Goal: Information Seeking & Learning: Learn about a topic

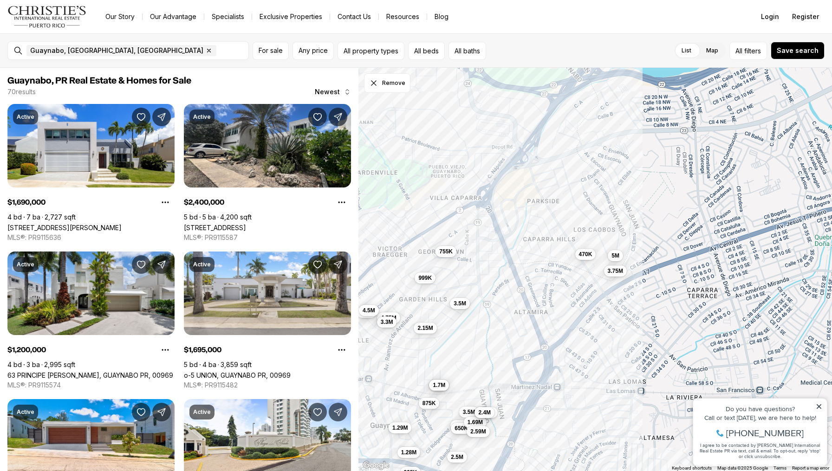
drag, startPoint x: 561, startPoint y: 124, endPoint x: 419, endPoint y: 301, distance: 226.5
click at [419, 301] on div "4.75M 2.15M 3.3M 825K 1.65M 2.5M 1.8M 650K 3.5M 1.69M 2.59M 1.95M 2.4M 1.28M 1.…" at bounding box center [595, 270] width 474 height 404
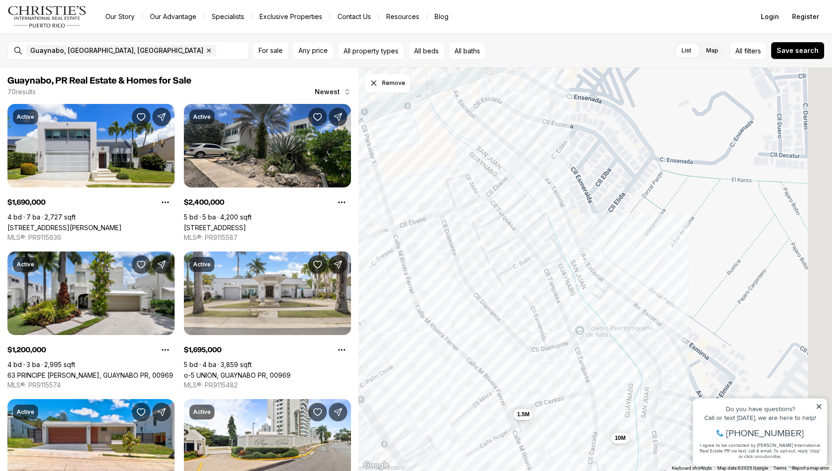
drag, startPoint x: 580, startPoint y: 182, endPoint x: 442, endPoint y: 218, distance: 142.6
click at [442, 218] on div "470K 5M 950K 1.5M 4.2M 10M" at bounding box center [595, 270] width 474 height 404
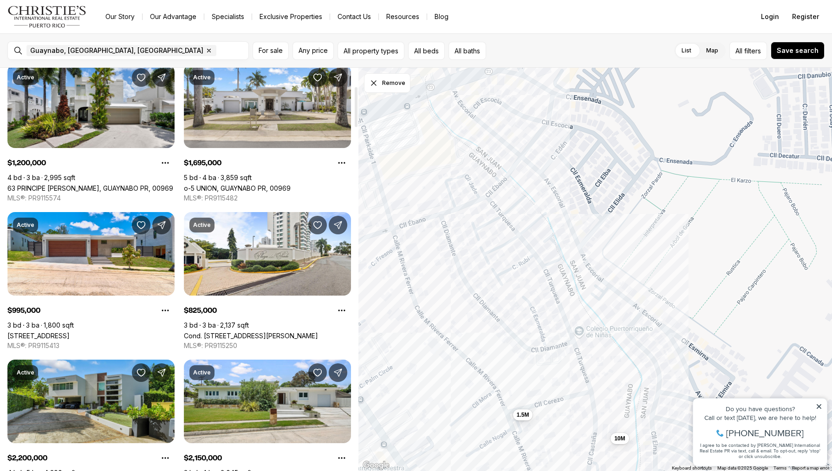
scroll to position [178, 0]
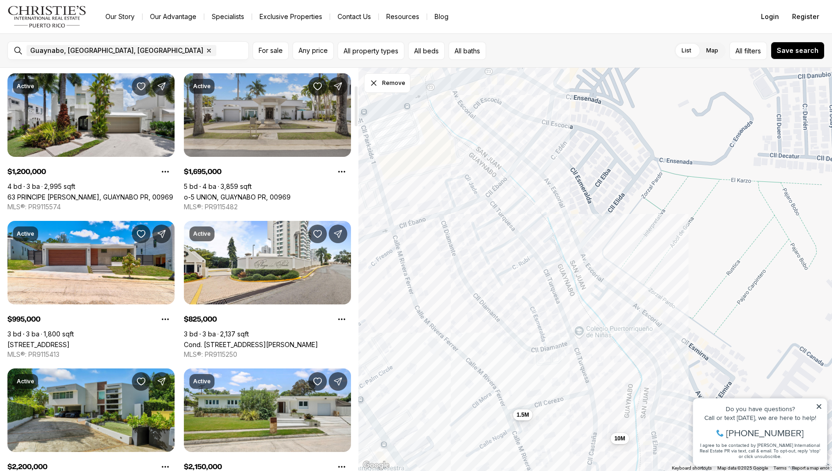
click at [291, 193] on link "o-5 UNION, GUAYNABO PR, 00969" at bounding box center [237, 197] width 107 height 8
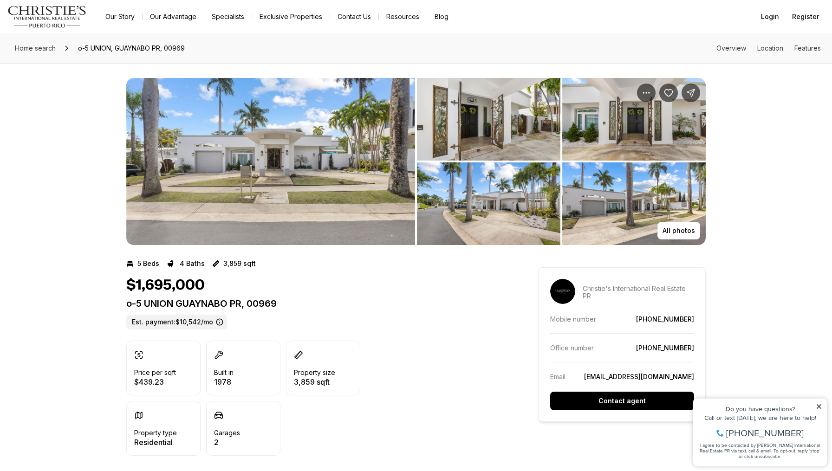
click at [304, 157] on img "View image gallery" at bounding box center [270, 161] width 289 height 167
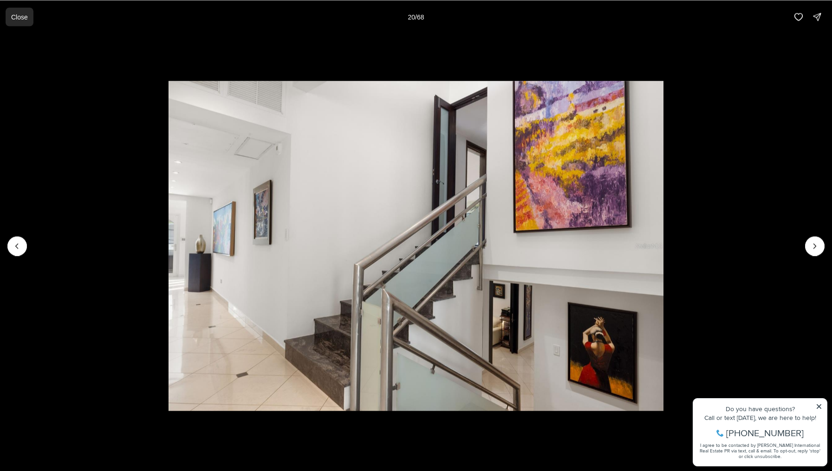
click at [11, 15] on button "Close" at bounding box center [20, 16] width 28 height 19
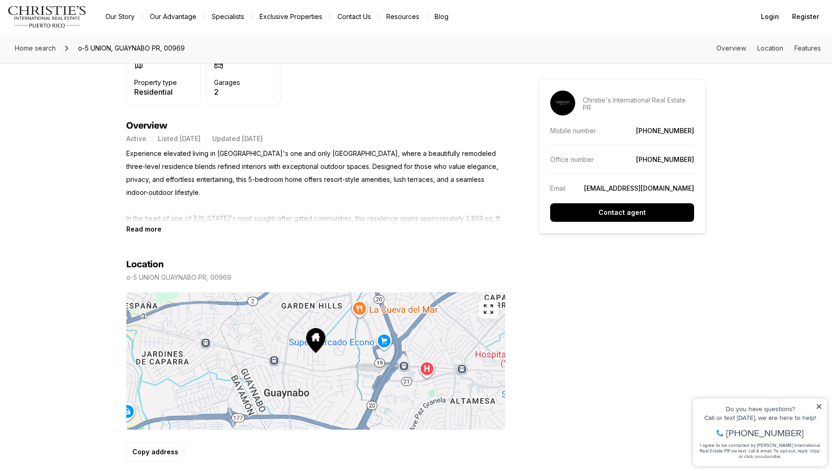
scroll to position [396, 0]
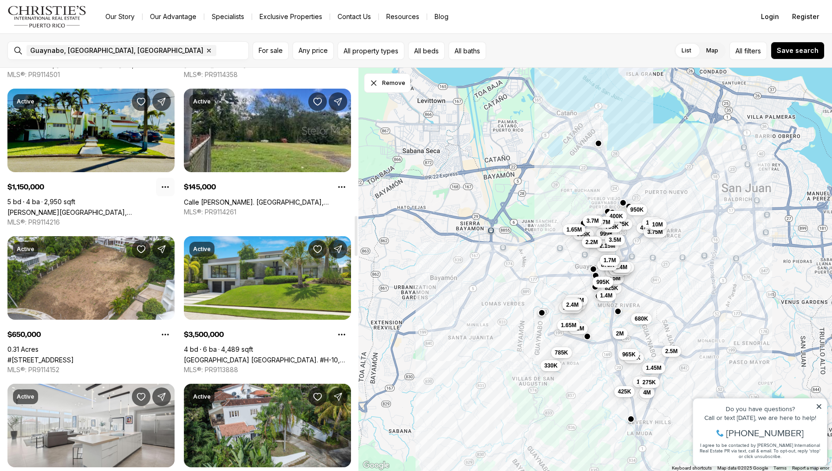
scroll to position [1632, 0]
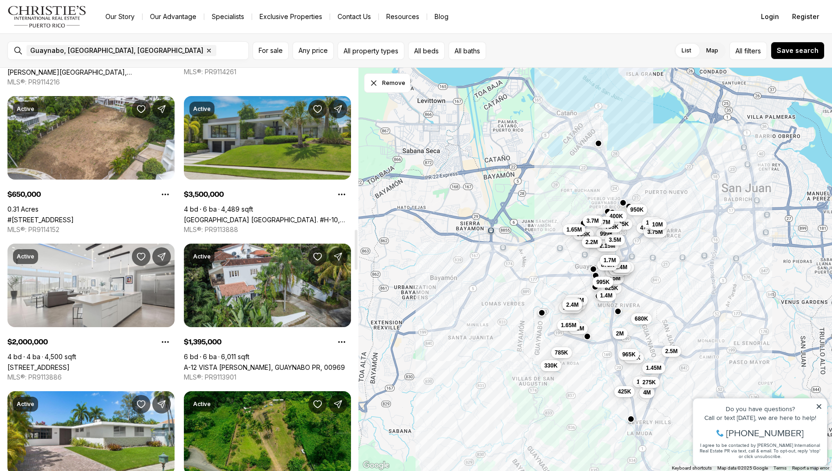
click at [261, 216] on link "GARDEN HILLS SUR GREEN HILL ST. #H-10, GUAYNABO PR, 00966" at bounding box center [267, 220] width 167 height 8
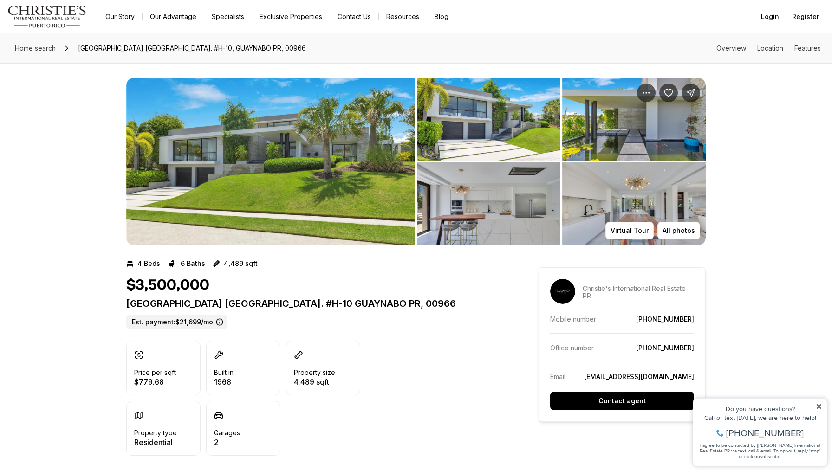
click at [284, 155] on img "View image gallery" at bounding box center [270, 161] width 289 height 167
